Goal: Task Accomplishment & Management: Complete application form

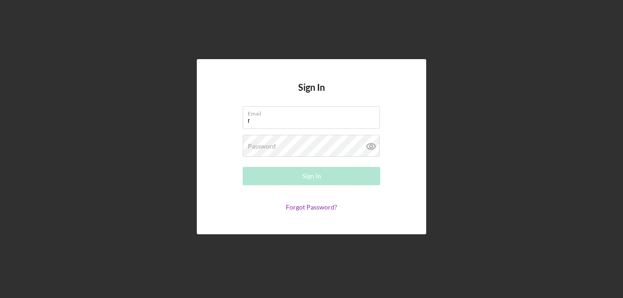
type input "[EMAIL_ADDRESS][DOMAIN_NAME]"
click at [252, 148] on label "Password" at bounding box center [262, 146] width 28 height 7
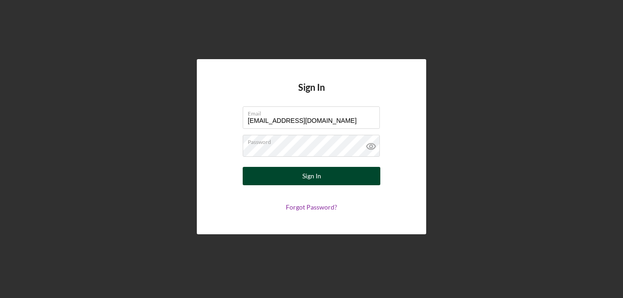
click at [319, 175] on div "Sign In" at bounding box center [311, 176] width 19 height 18
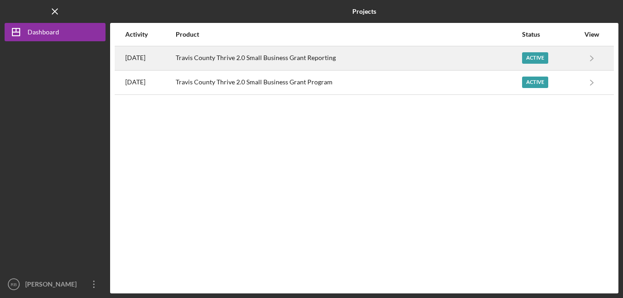
click at [282, 55] on div "Travis County Thrive 2.0 Small Business Grant Reporting" at bounding box center [348, 58] width 345 height 23
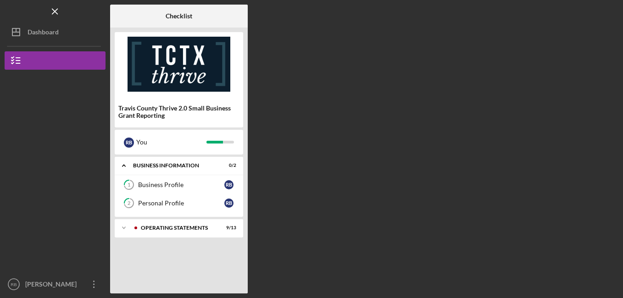
click at [284, 142] on div "Checklist Travis County Thrive 2.0 Small Business Grant Reporting R B You Icon/…" at bounding box center [364, 149] width 508 height 289
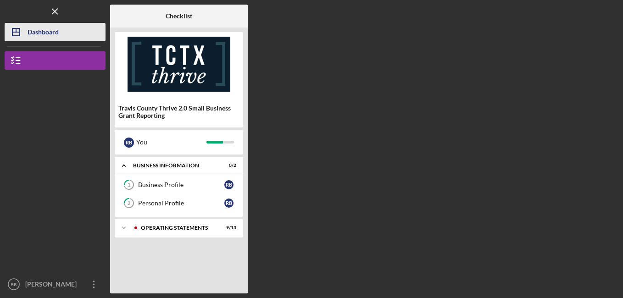
click at [43, 30] on div "Dashboard" at bounding box center [43, 33] width 31 height 21
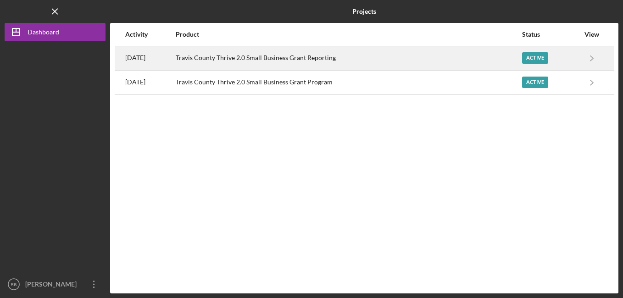
click at [534, 55] on div "Active" at bounding box center [535, 57] width 26 height 11
click at [591, 57] on icon "Icon/Navigate" at bounding box center [591, 58] width 21 height 21
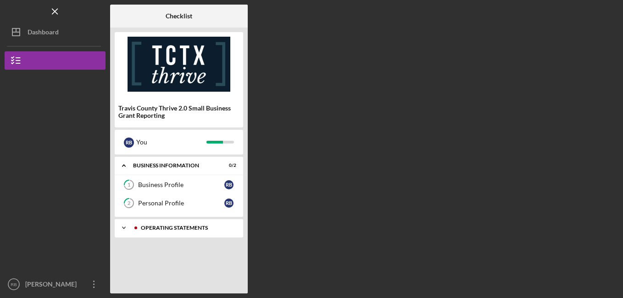
click at [183, 224] on div "Icon/Expander Operating Statements 9 / 13" at bounding box center [179, 228] width 128 height 18
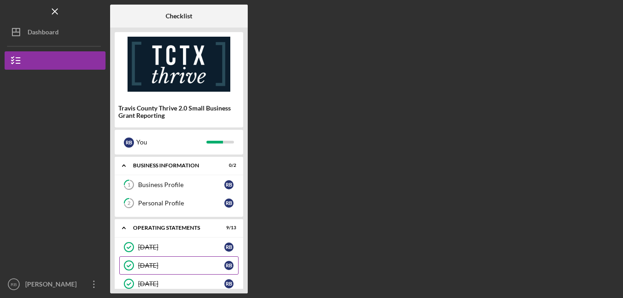
click at [222, 271] on link "[DATE] [DATE] R B" at bounding box center [178, 265] width 119 height 18
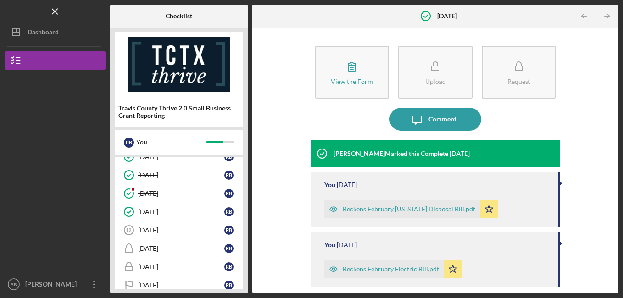
scroll to position [183, 0]
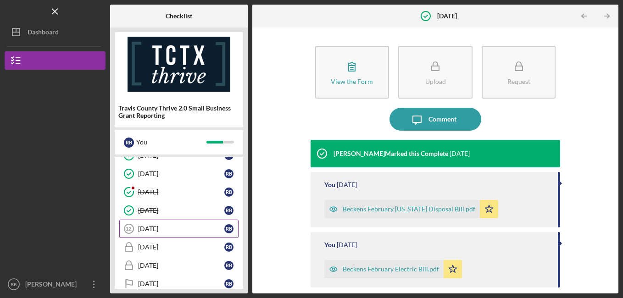
click at [169, 227] on div "[DATE]" at bounding box center [181, 228] width 86 height 7
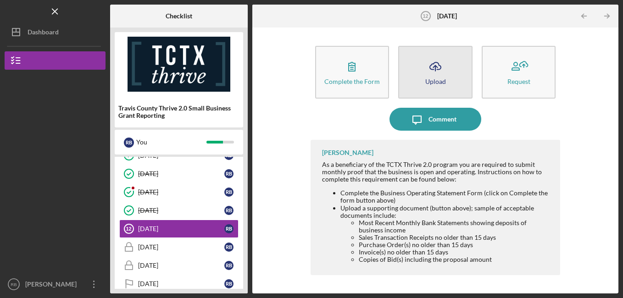
click at [445, 71] on icon "Icon/Upload" at bounding box center [435, 66] width 23 height 23
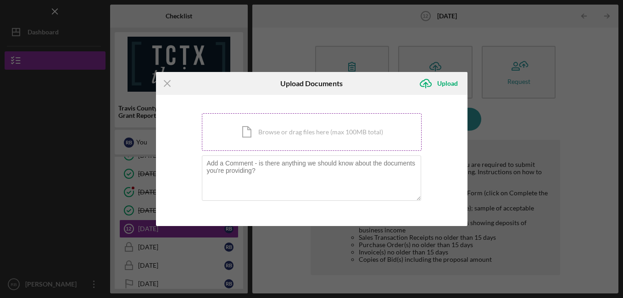
click at [285, 132] on div "Icon/Document Browse or drag files here (max 100MB total) Tap to choose files o…" at bounding box center [312, 132] width 220 height 38
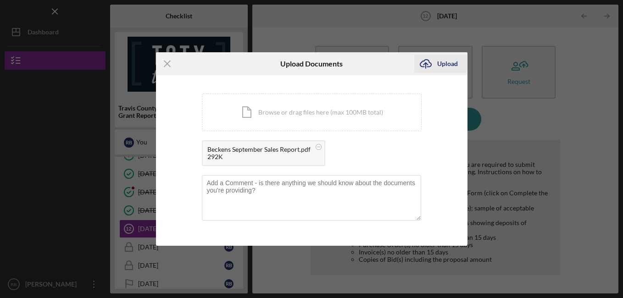
click at [445, 61] on div "Upload" at bounding box center [447, 64] width 21 height 18
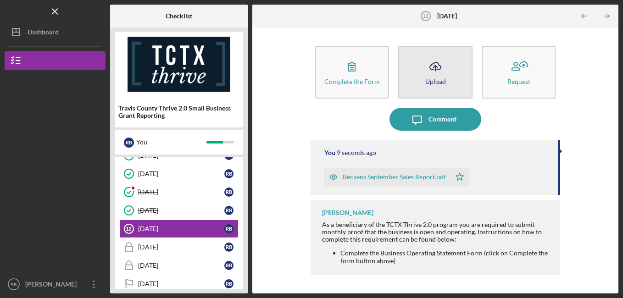
click at [431, 83] on div "Upload" at bounding box center [435, 81] width 21 height 7
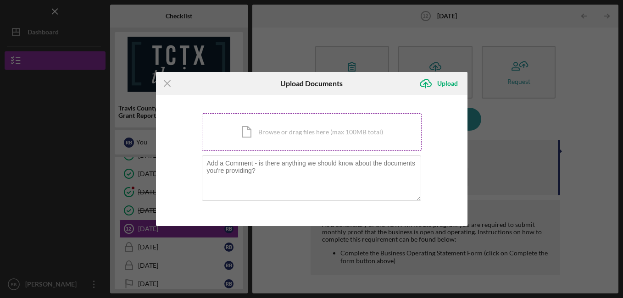
click at [324, 131] on div "Icon/Document Browse or drag files here (max 100MB total) Tap to choose files o…" at bounding box center [312, 132] width 220 height 38
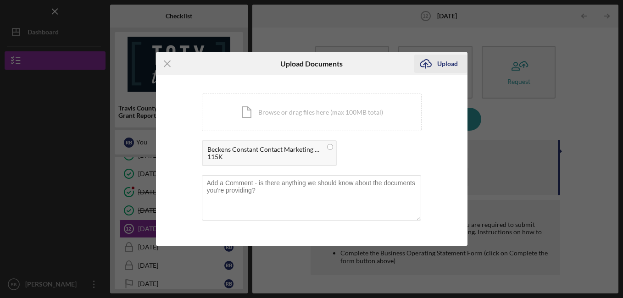
click at [439, 61] on div "Upload" at bounding box center [447, 64] width 21 height 18
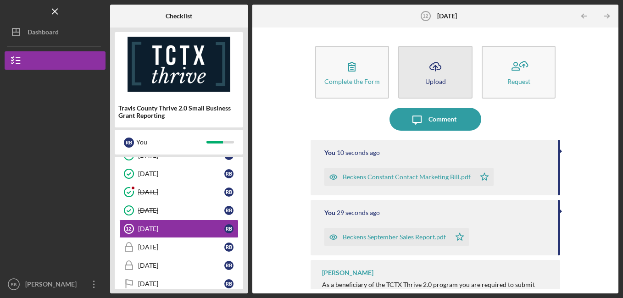
click at [431, 81] on div "Upload" at bounding box center [435, 81] width 21 height 7
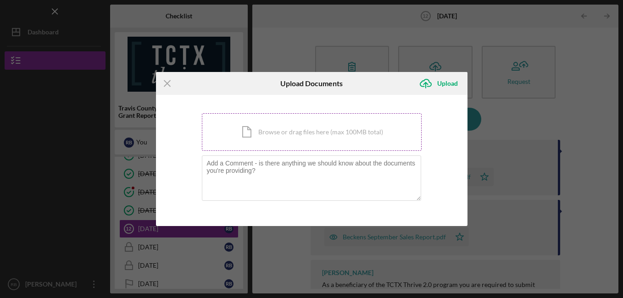
click at [361, 122] on div "Icon/Document Browse or drag files here (max 100MB total) Tap to choose files o…" at bounding box center [312, 132] width 220 height 38
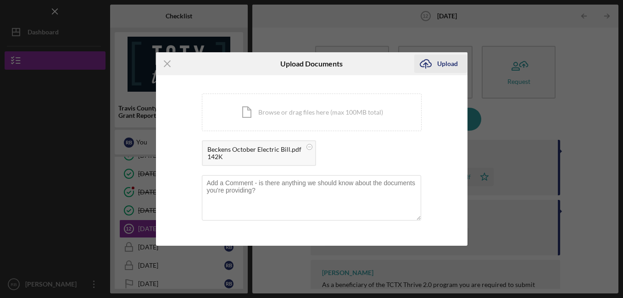
click at [444, 64] on div "Upload" at bounding box center [447, 64] width 21 height 18
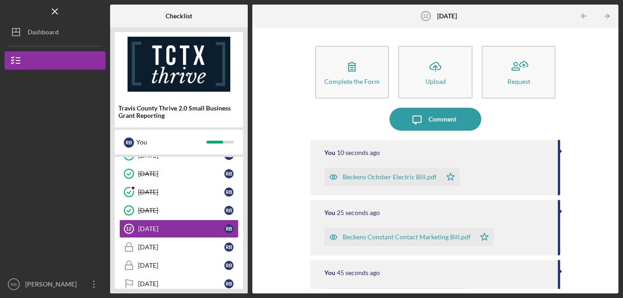
click at [444, 64] on icon "Icon/Upload" at bounding box center [435, 66] width 23 height 23
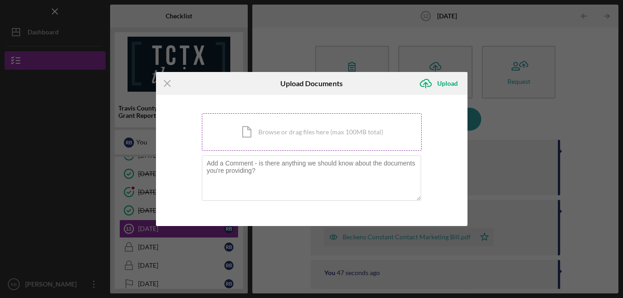
click at [293, 131] on div "Icon/Document Browse or drag files here (max 100MB total) Tap to choose files o…" at bounding box center [312, 132] width 220 height 38
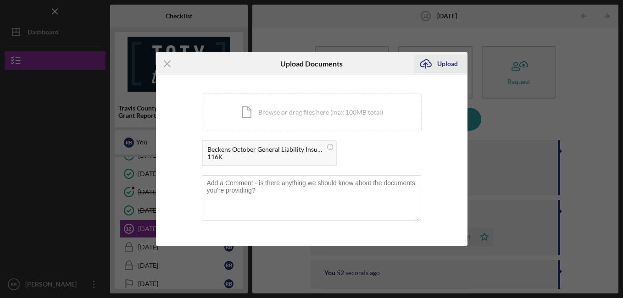
click at [439, 60] on div "Upload" at bounding box center [447, 64] width 21 height 18
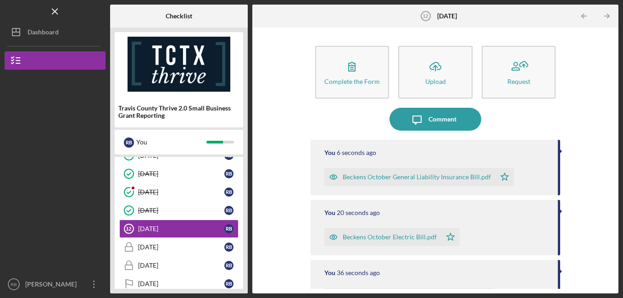
click at [439, 60] on icon "Icon/Upload" at bounding box center [435, 66] width 23 height 23
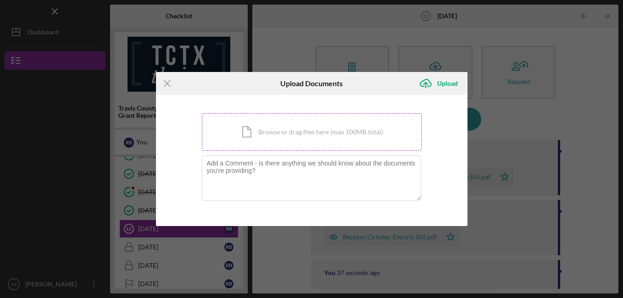
click at [342, 120] on div "Icon/Document Browse or drag files here (max 100MB total) Tap to choose files o…" at bounding box center [312, 132] width 220 height 38
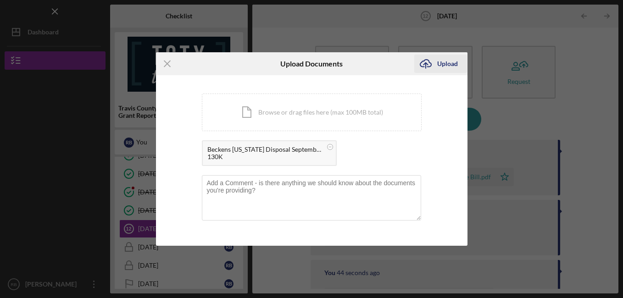
click at [441, 62] on div "Upload" at bounding box center [447, 64] width 21 height 18
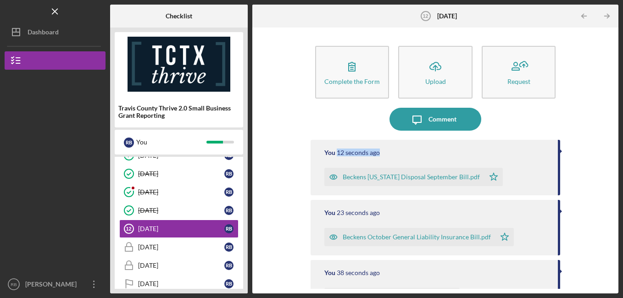
drag, startPoint x: 607, startPoint y: 143, endPoint x: 606, endPoint y: 154, distance: 10.6
click at [606, 154] on div "Complete the Form Form Icon/Upload Upload Request Icon/Message Comment You 12 s…" at bounding box center [435, 160] width 357 height 257
